Goal: Information Seeking & Learning: Check status

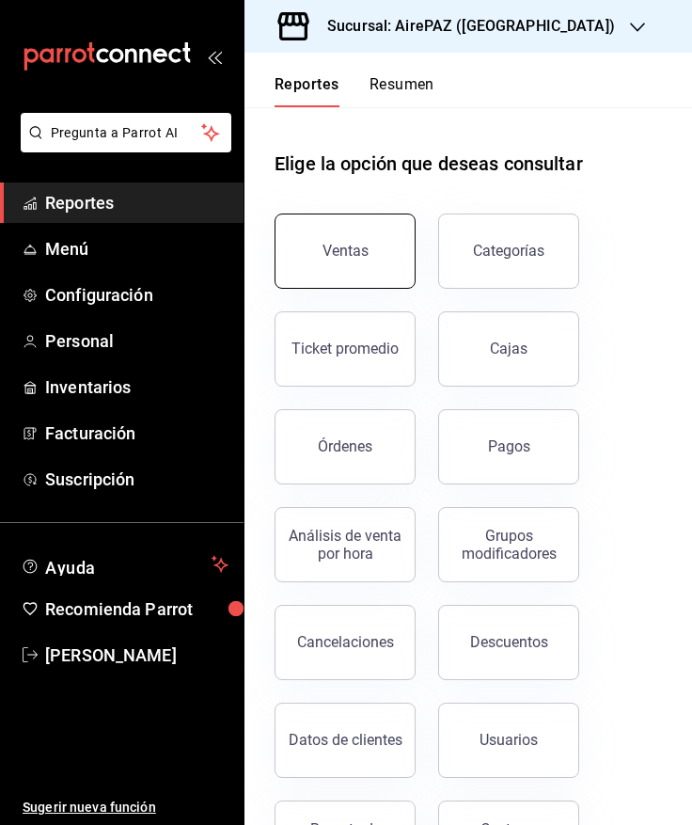
click at [372, 264] on button "Ventas" at bounding box center [345, 250] width 141 height 75
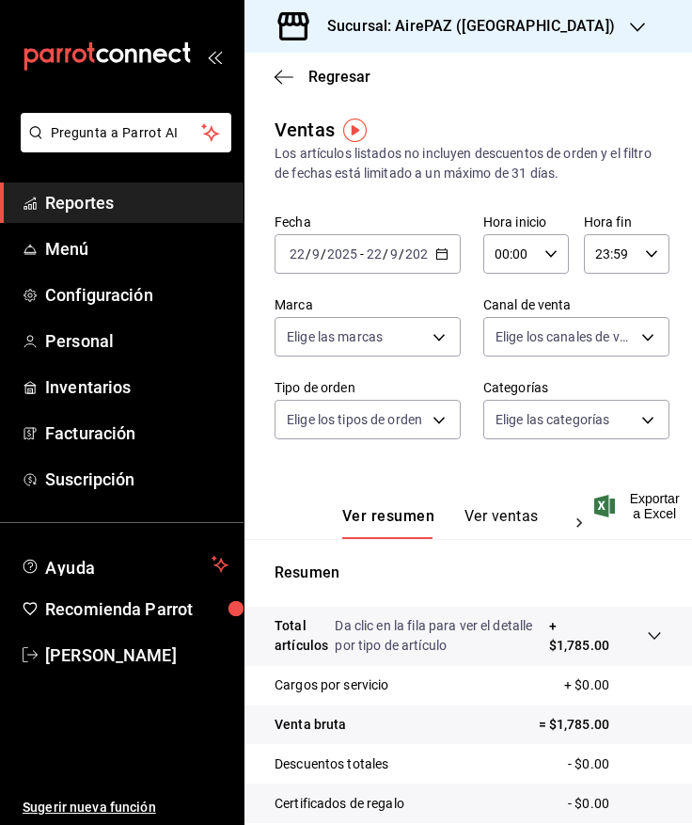
click at [455, 5] on div "Sucursal: AirePAZ ([GEOGRAPHIC_DATA])" at bounding box center [456, 26] width 393 height 53
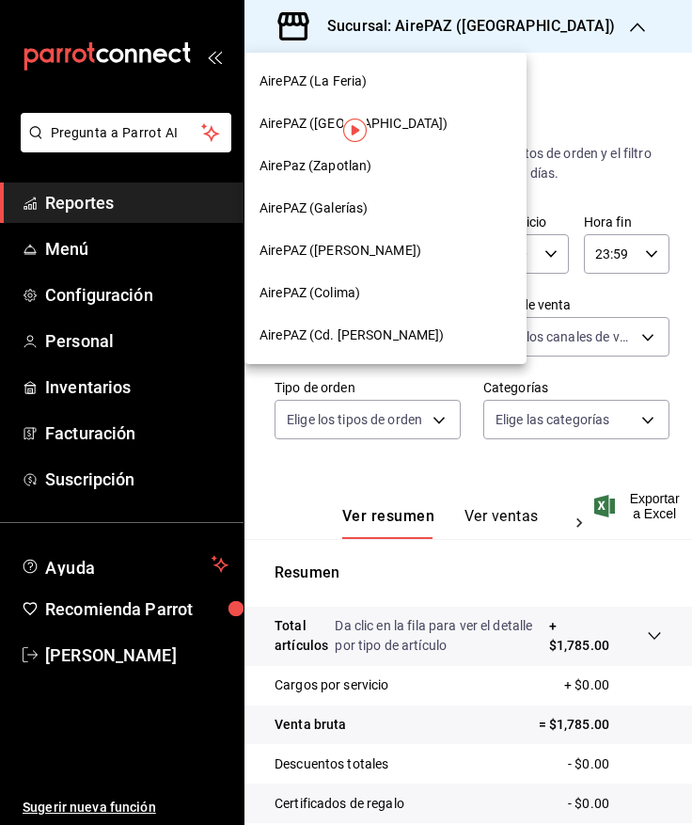
click at [358, 347] on div "AirePAZ (Cd. [PERSON_NAME])" at bounding box center [385, 335] width 282 height 42
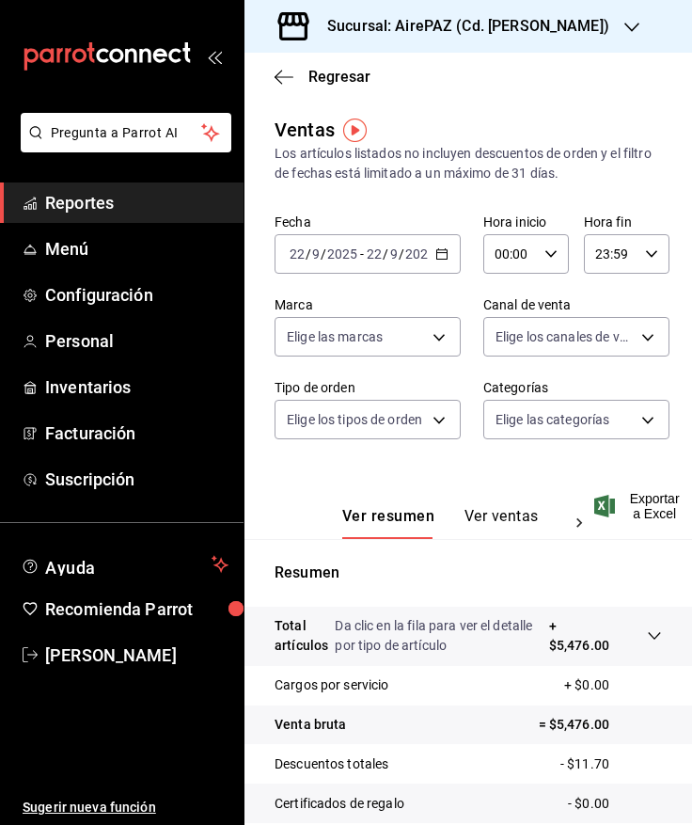
click at [435, 255] on icon "button" at bounding box center [441, 253] width 13 height 13
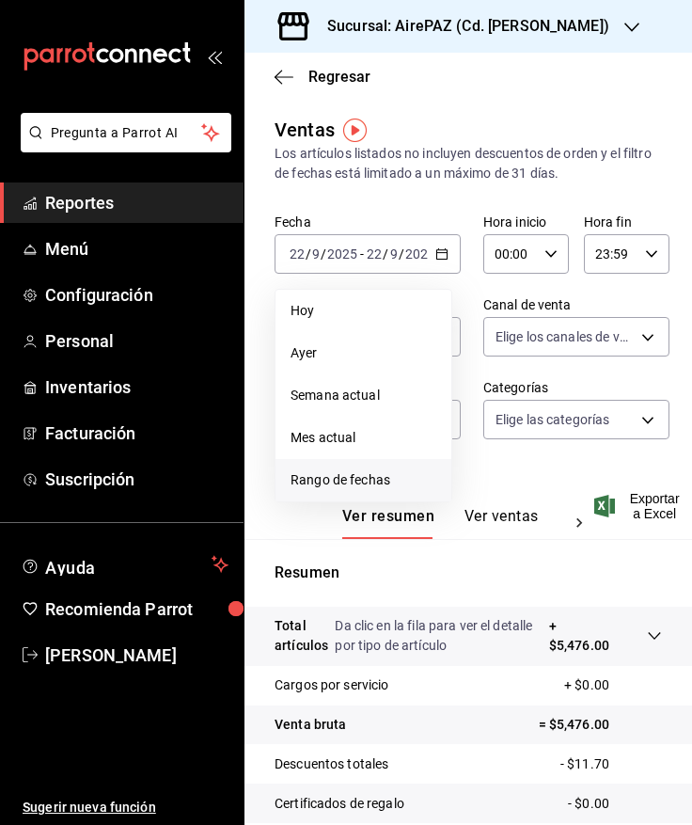
click at [383, 482] on span "Rango de fechas" at bounding box center [364, 480] width 146 height 20
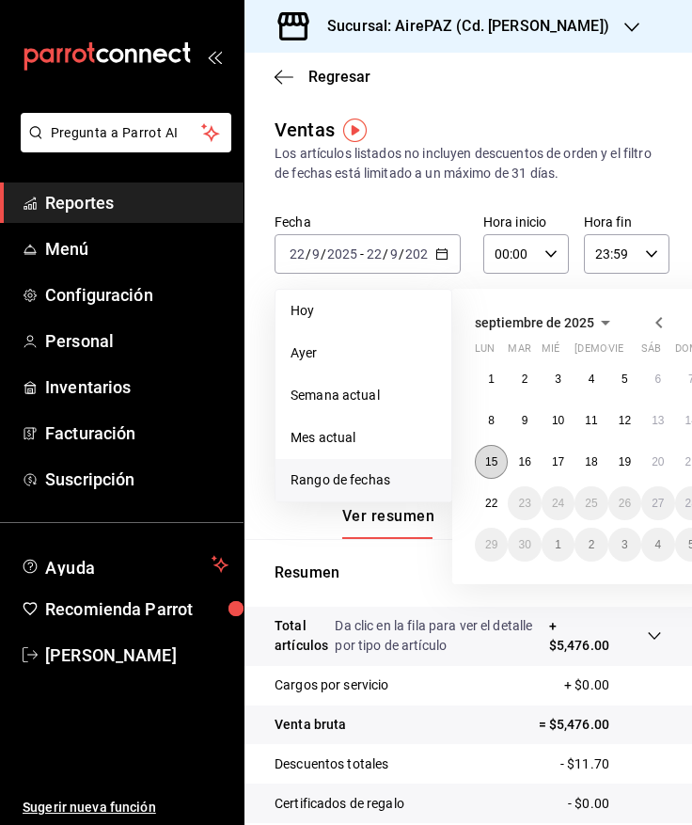
click at [492, 464] on abbr "15" at bounding box center [491, 461] width 12 height 13
click at [482, 509] on button "22" at bounding box center [491, 503] width 33 height 34
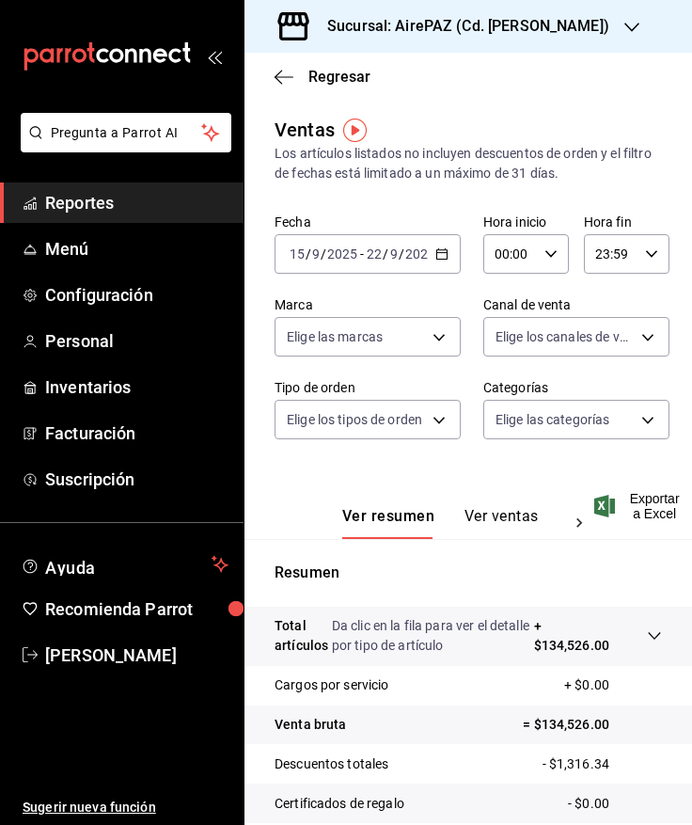
click at [500, 530] on button "Ver ventas" at bounding box center [502, 523] width 74 height 32
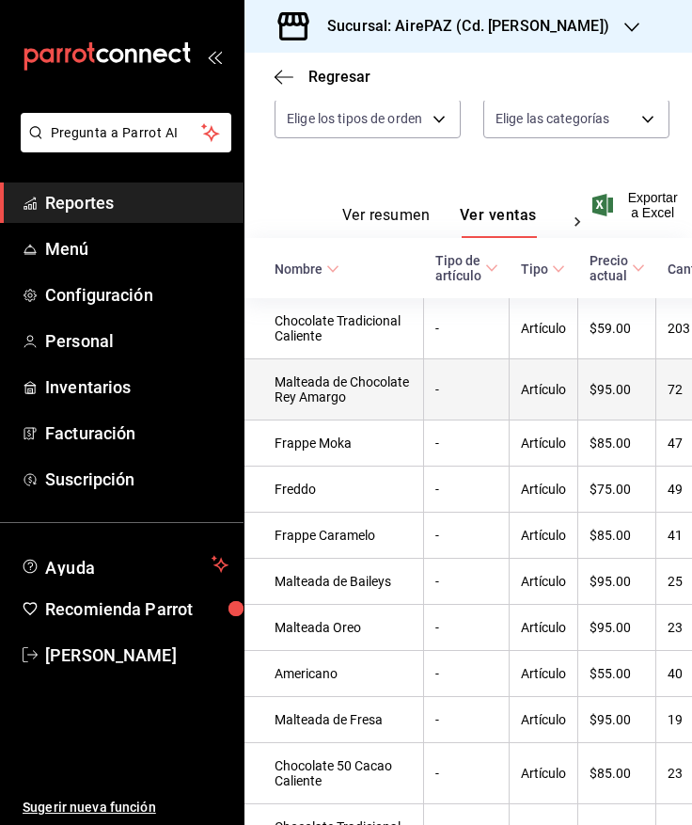
scroll to position [402, 0]
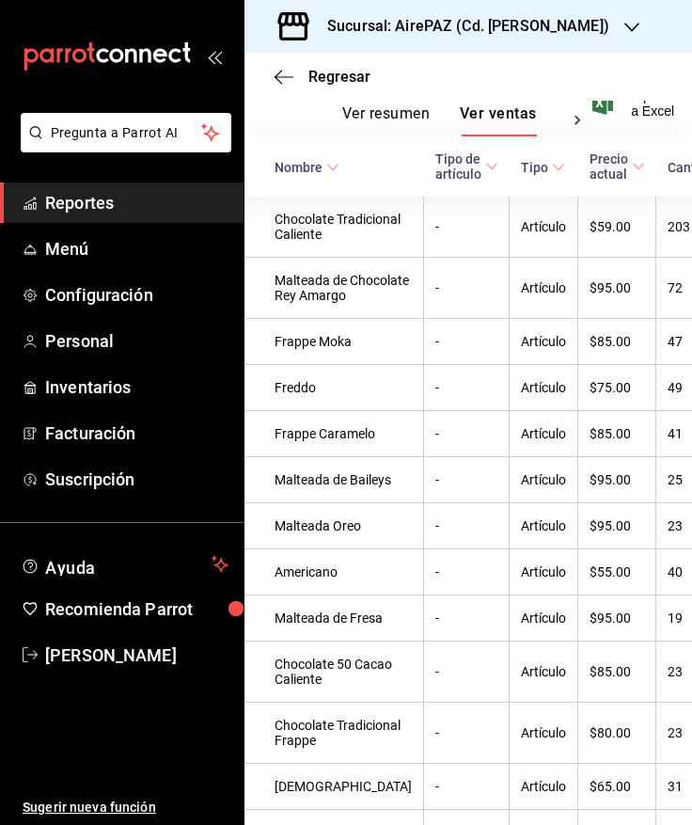
click at [280, 173] on div "Nombre" at bounding box center [299, 167] width 48 height 15
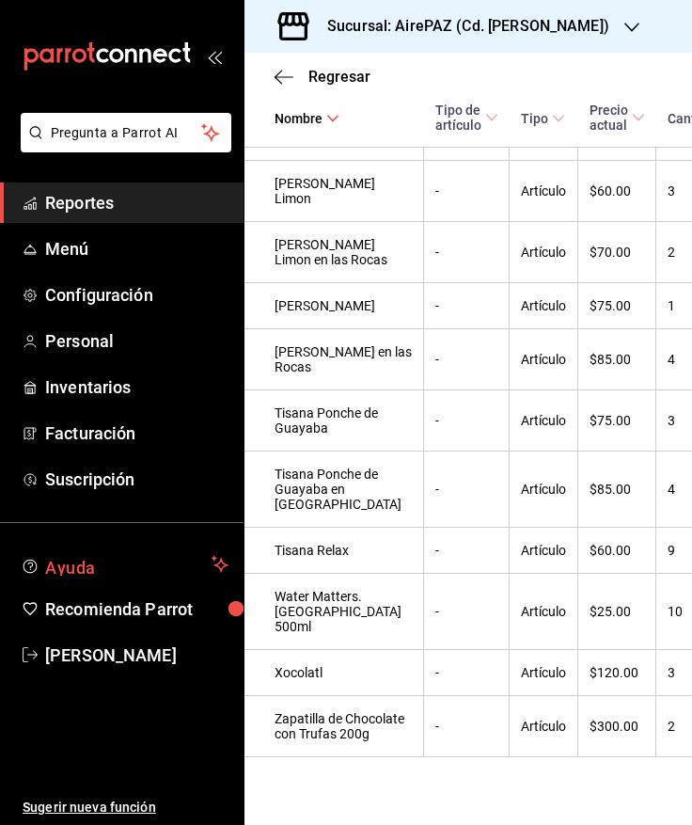
scroll to position [14227, 0]
